Goal: Transaction & Acquisition: Subscribe to service/newsletter

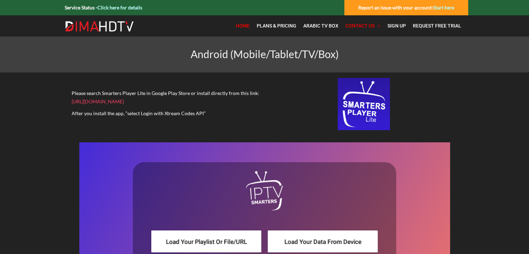
click at [241, 25] on span "Home" at bounding box center [243, 26] width 14 height 6
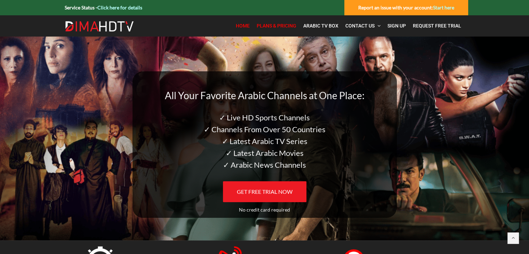
click at [278, 28] on span "Plans & Pricing" at bounding box center [277, 26] width 40 height 6
